Goal: Information Seeking & Learning: Learn about a topic

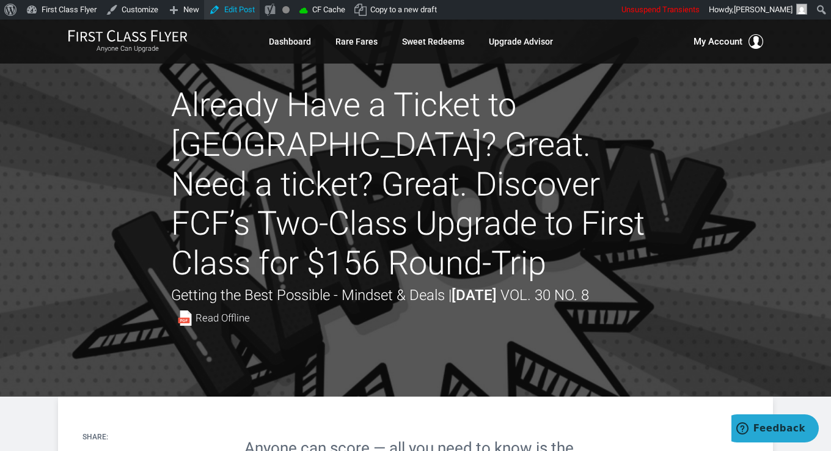
click at [233, 12] on link "Edit Post" at bounding box center [232, 10] width 56 height 20
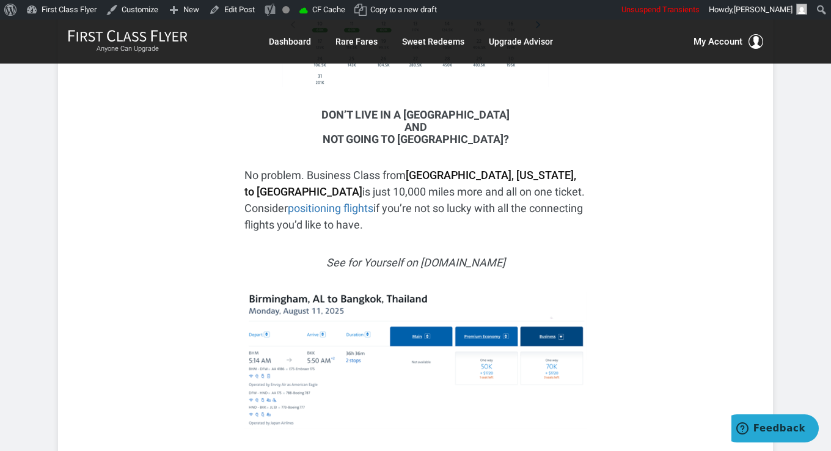
scroll to position [5744, 0]
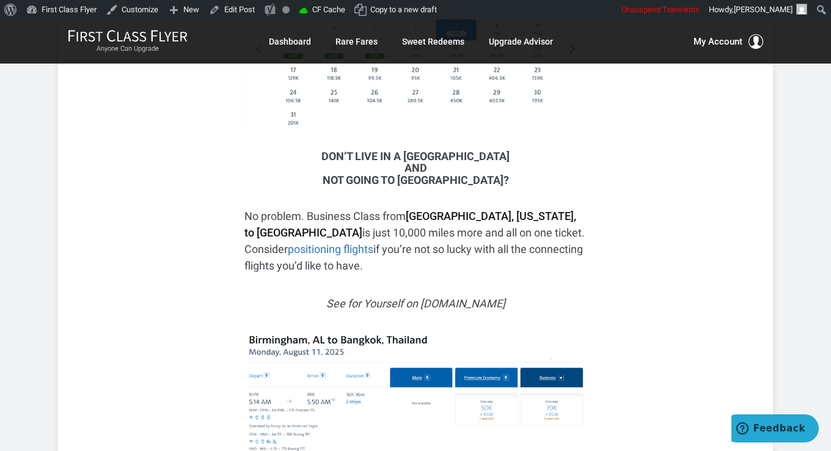
scroll to position [5866, 0]
